Goal: Information Seeking & Learning: Learn about a topic

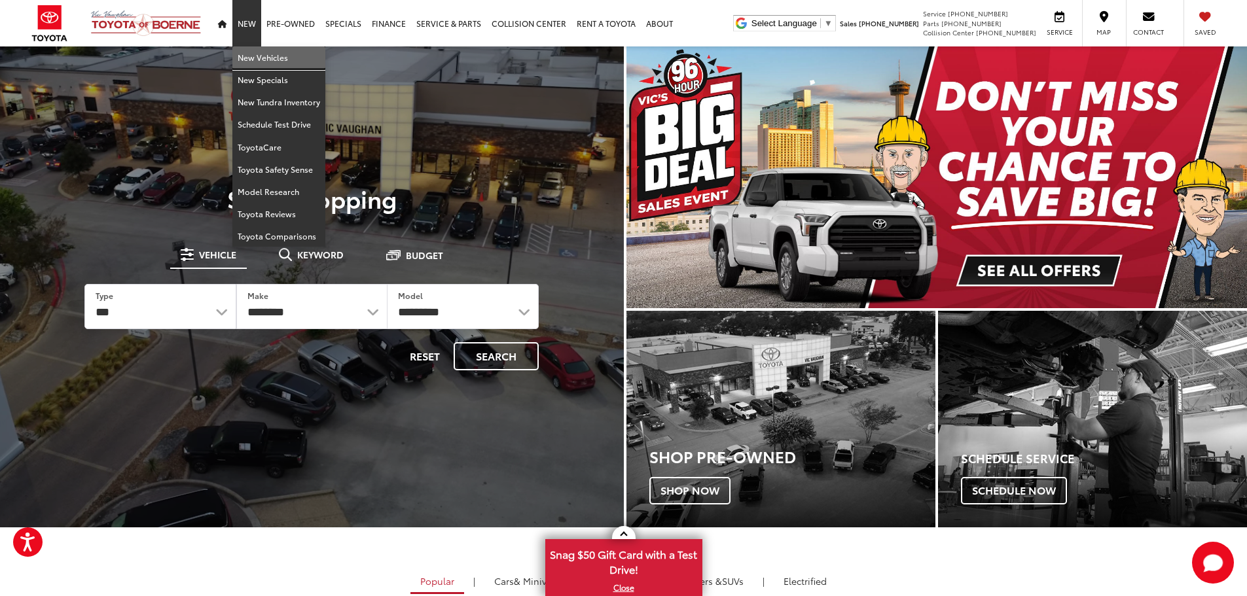
click at [251, 61] on link "New Vehicles" at bounding box center [278, 57] width 93 height 22
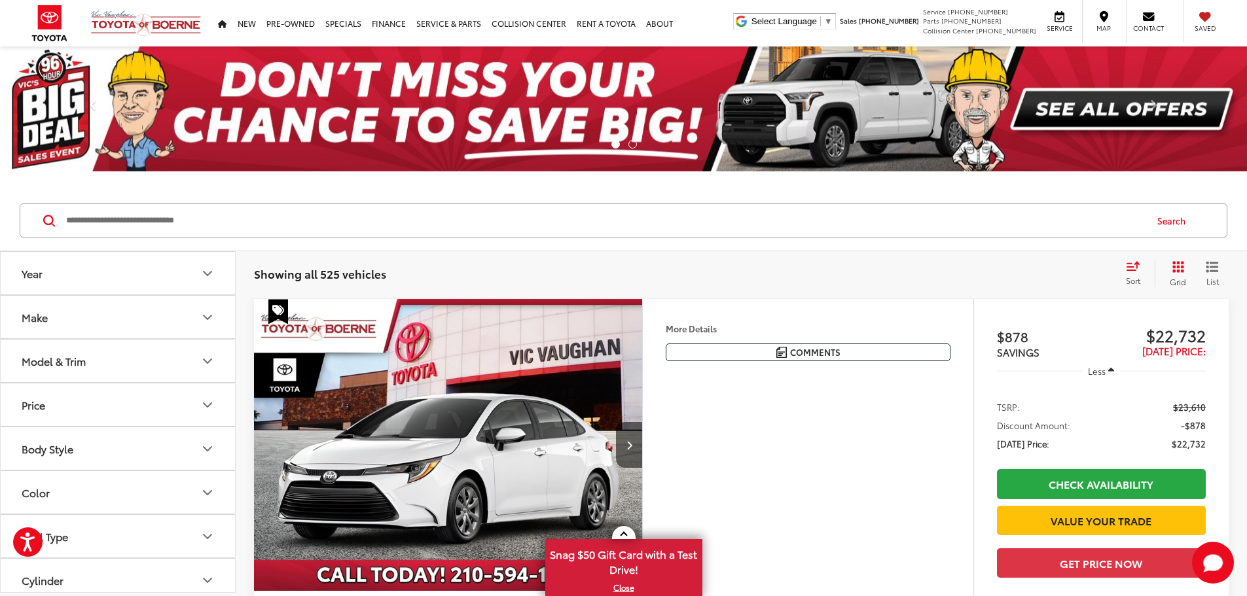
click at [94, 224] on input "Search by Make, Model, or Keyword" at bounding box center [605, 220] width 1080 height 31
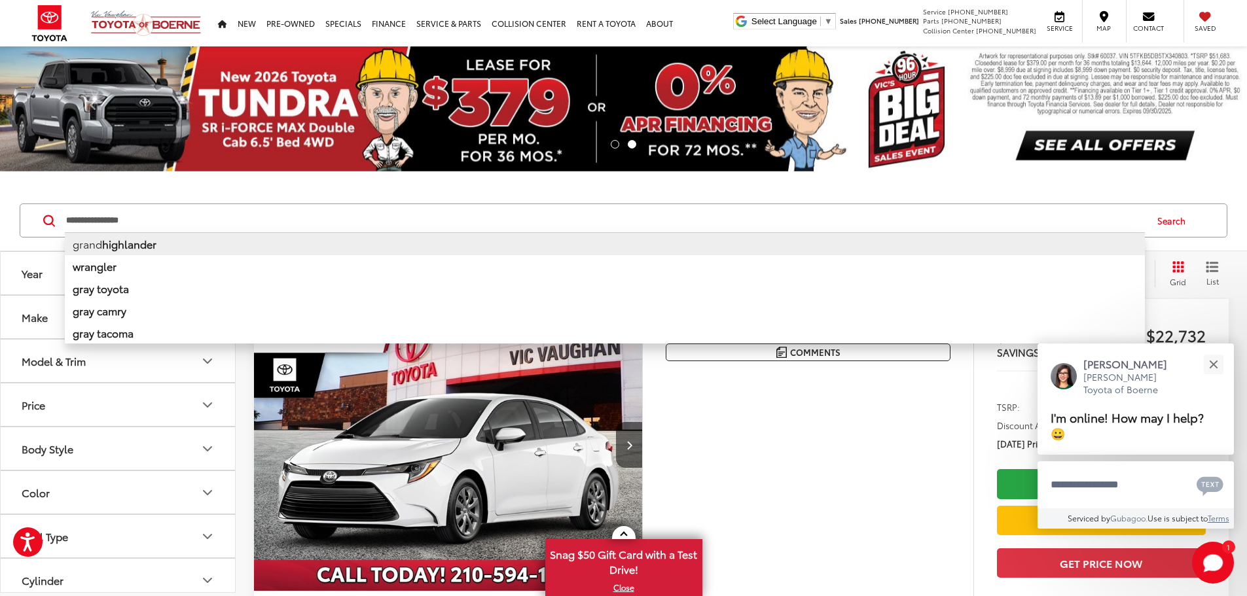
type input "**********"
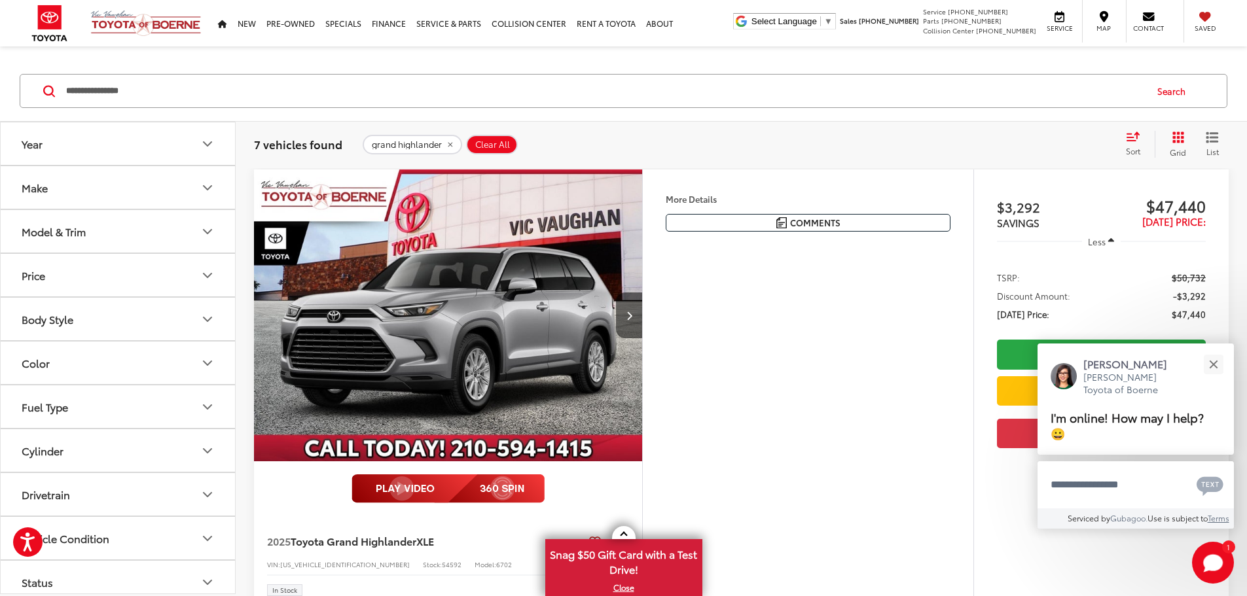
scroll to position [131, 0]
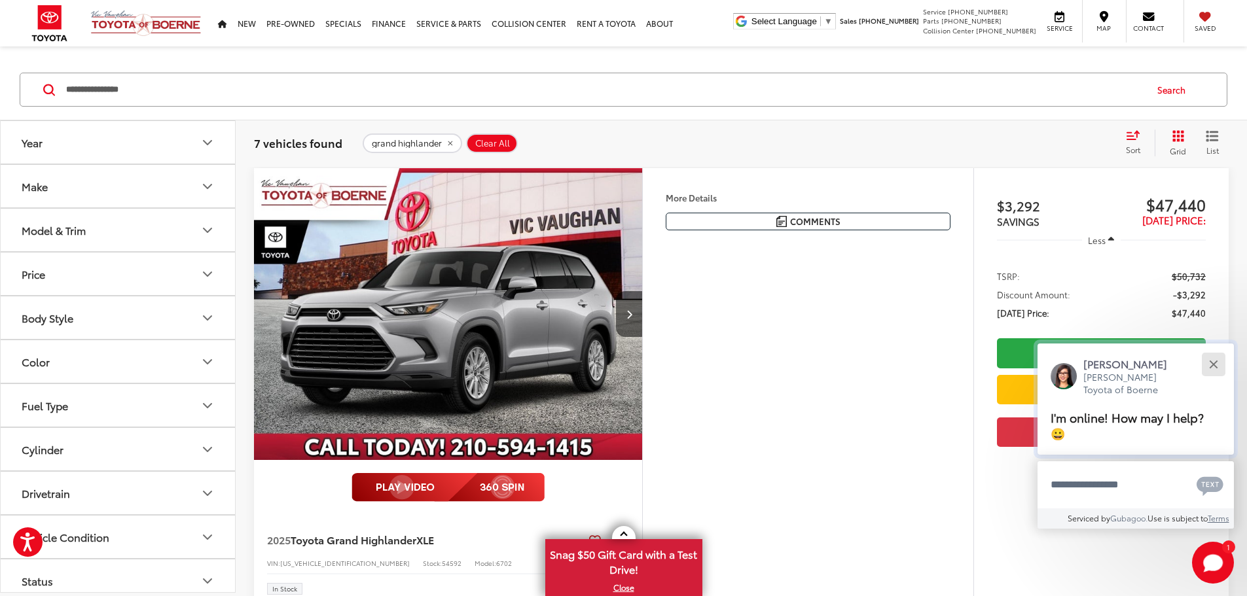
click at [1217, 363] on button "Close" at bounding box center [1213, 364] width 28 height 28
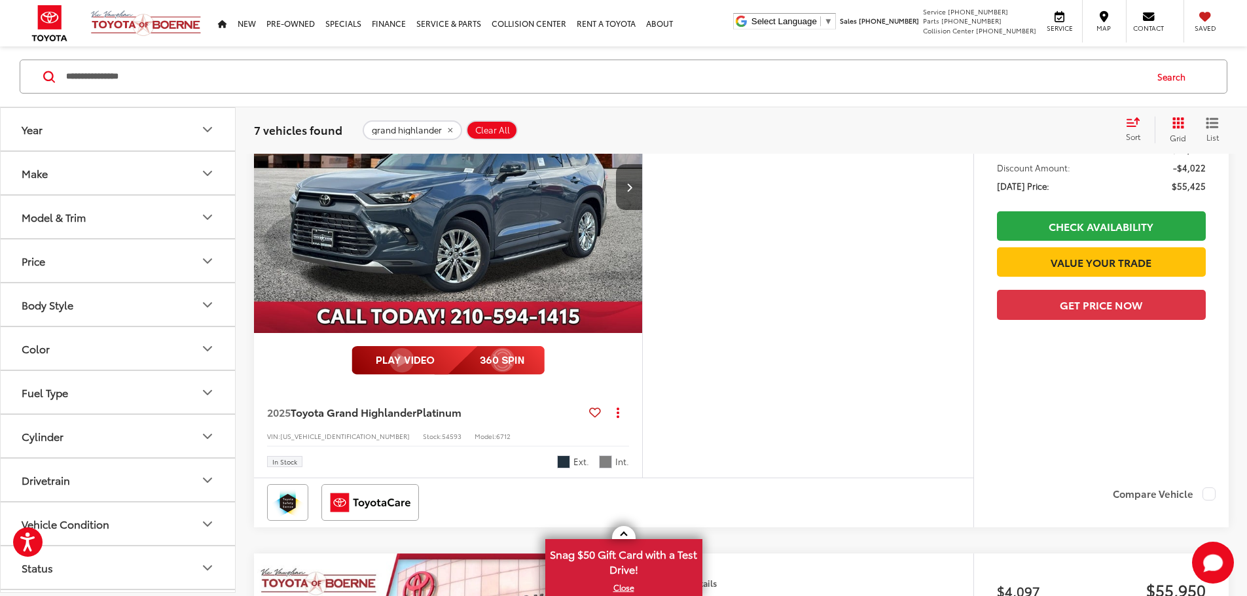
scroll to position [1244, 0]
